Goal: Check status: Check status

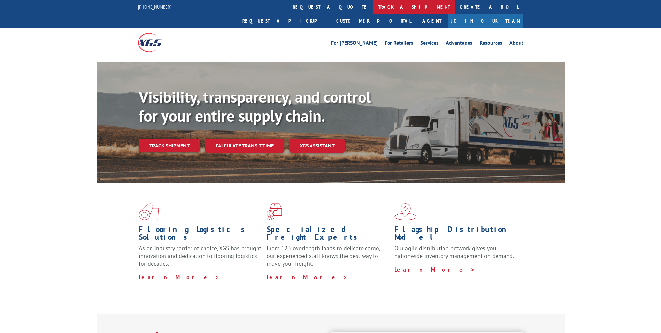
click at [373, 5] on link "track a shipment" at bounding box center [414, 7] width 82 height 14
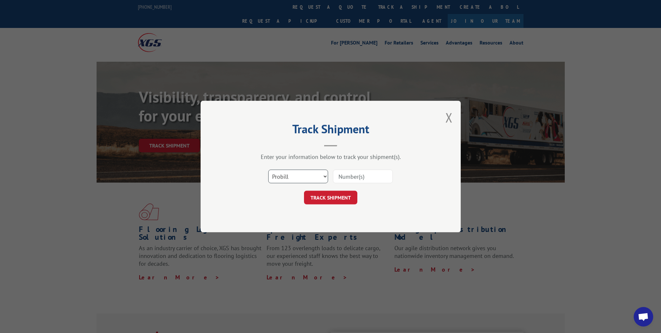
click at [288, 180] on select "Select category... Probill BOL PO" at bounding box center [298, 177] width 60 height 14
select select "bol"
click at [268, 170] on select "Select category... Probill BOL PO" at bounding box center [298, 177] width 60 height 14
click at [354, 177] on input at bounding box center [363, 177] width 60 height 14
type input "742619"
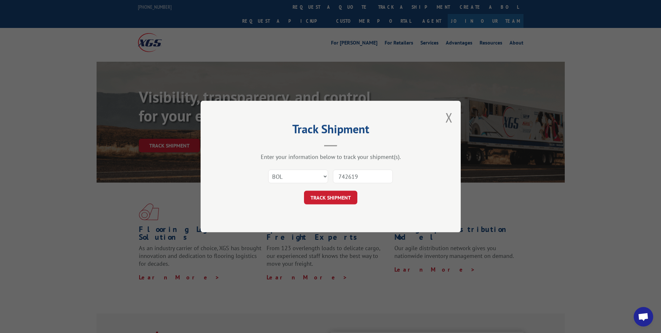
click button "TRACK SHIPMENT" at bounding box center [330, 198] width 53 height 14
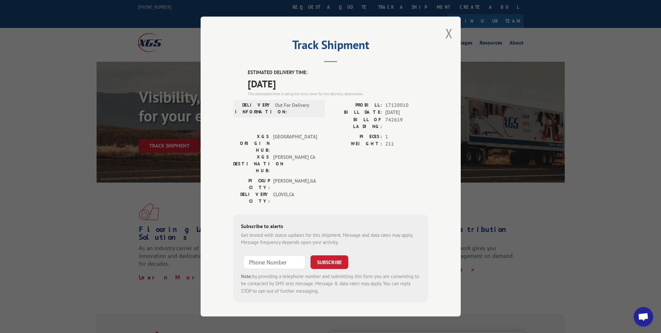
click at [440, 31] on div "Track Shipment ESTIMATED DELIVERY TIME: [DATE] The estimated time is using the …" at bounding box center [331, 167] width 260 height 300
click at [454, 38] on div "Track Shipment ESTIMATED DELIVERY TIME: [DATE] The estimated time is using the …" at bounding box center [331, 167] width 260 height 300
click at [450, 40] on button "Close modal" at bounding box center [449, 33] width 7 height 17
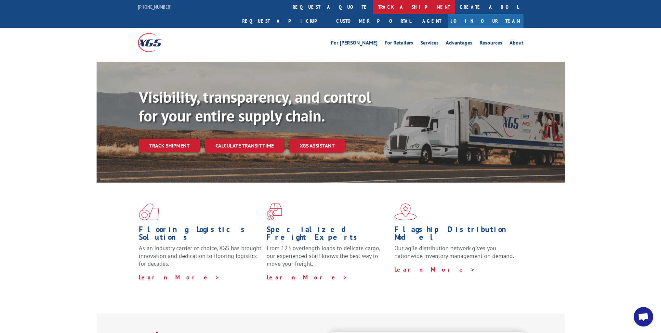
click at [373, 6] on link "track a shipment" at bounding box center [414, 7] width 82 height 14
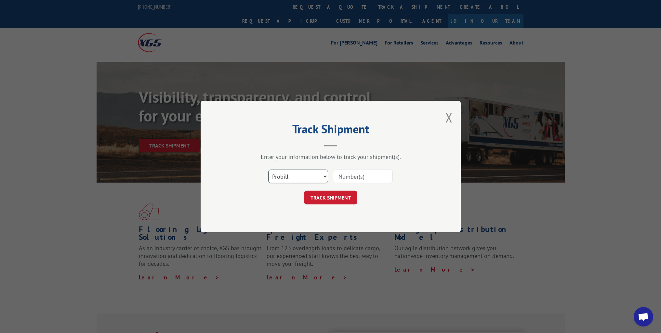
drag, startPoint x: 283, startPoint y: 177, endPoint x: 284, endPoint y: 181, distance: 5.1
click at [283, 177] on select "Select category... Probill BOL PO" at bounding box center [298, 177] width 60 height 14
select select "bol"
click at [268, 170] on select "Select category... Probill BOL PO" at bounding box center [298, 177] width 60 height 14
click at [352, 173] on input at bounding box center [363, 177] width 60 height 14
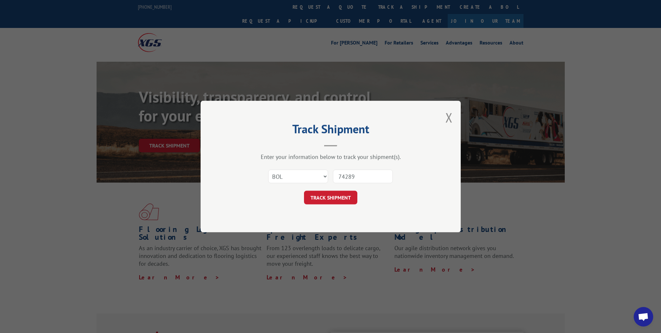
type input "742894"
click button "TRACK SHIPMENT" at bounding box center [330, 198] width 53 height 14
